Goal: Find specific page/section: Find specific page/section

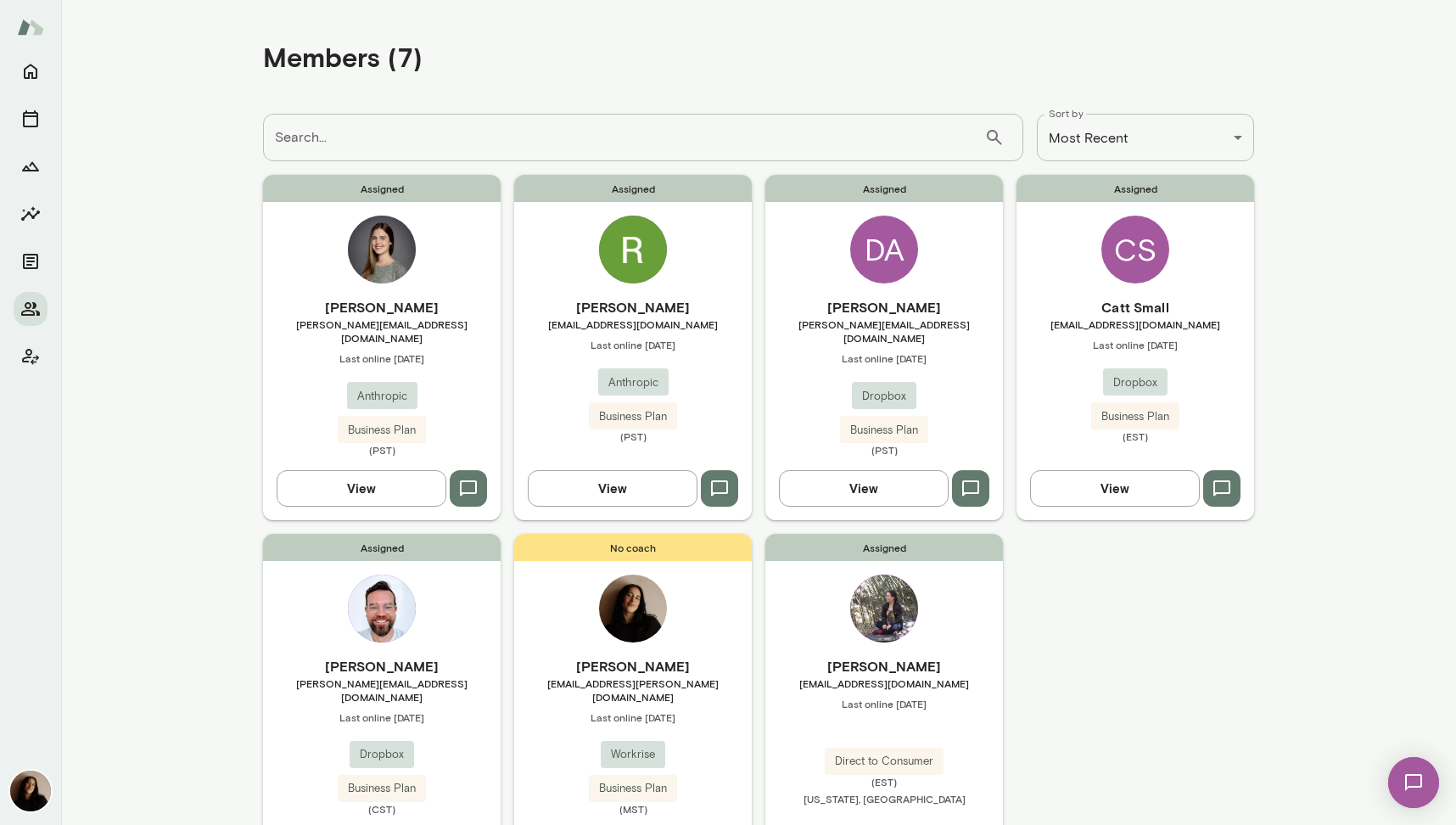
click at [630, 252] on img at bounding box center [633, 249] width 68 height 68
click at [378, 259] on img at bounding box center [382, 249] width 68 height 68
